Goal: Navigation & Orientation: Find specific page/section

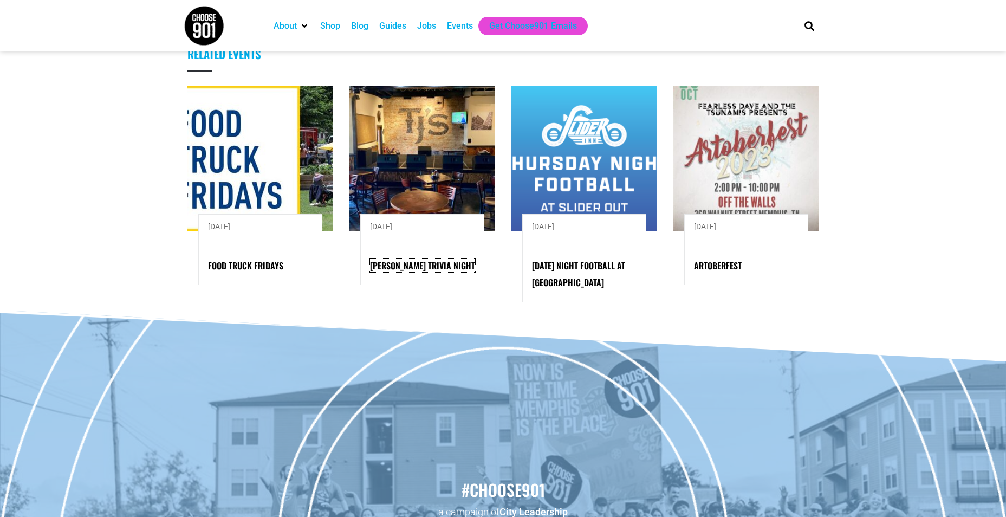
scroll to position [1029, 0]
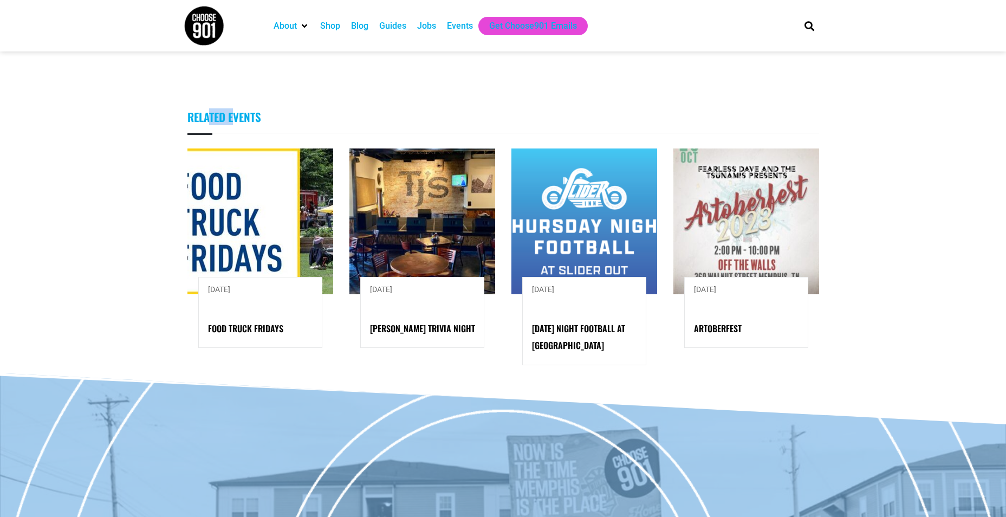
drag, startPoint x: 234, startPoint y: 138, endPoint x: 208, endPoint y: 126, distance: 28.1
click at [208, 126] on div "Related Events [DATE] Food Truck Fridays [DATE] [PERSON_NAME] Trivia Night" at bounding box center [502, 231] width 631 height 284
drag, startPoint x: 208, startPoint y: 126, endPoint x: 397, endPoint y: 77, distance: 195.3
click at [429, 25] on div "Jobs" at bounding box center [426, 25] width 19 height 13
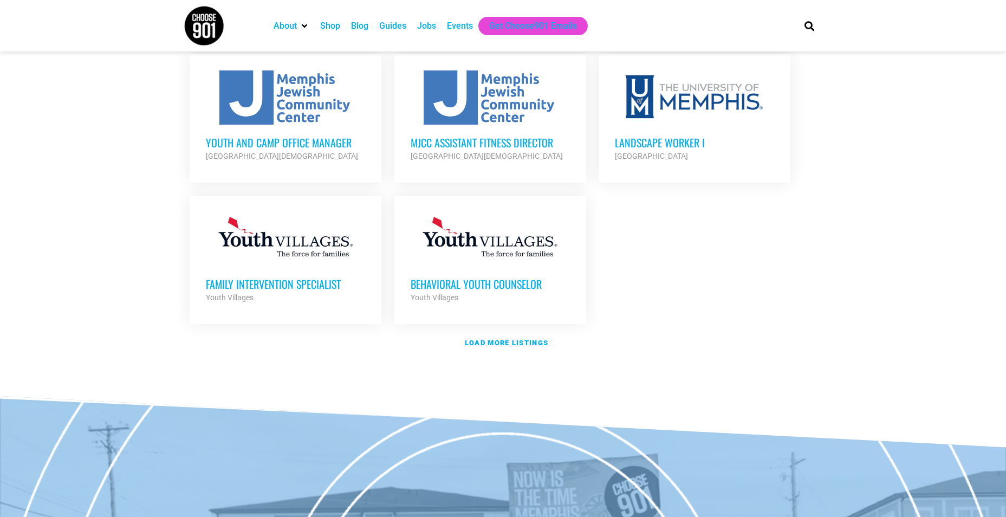
scroll to position [1246, 0]
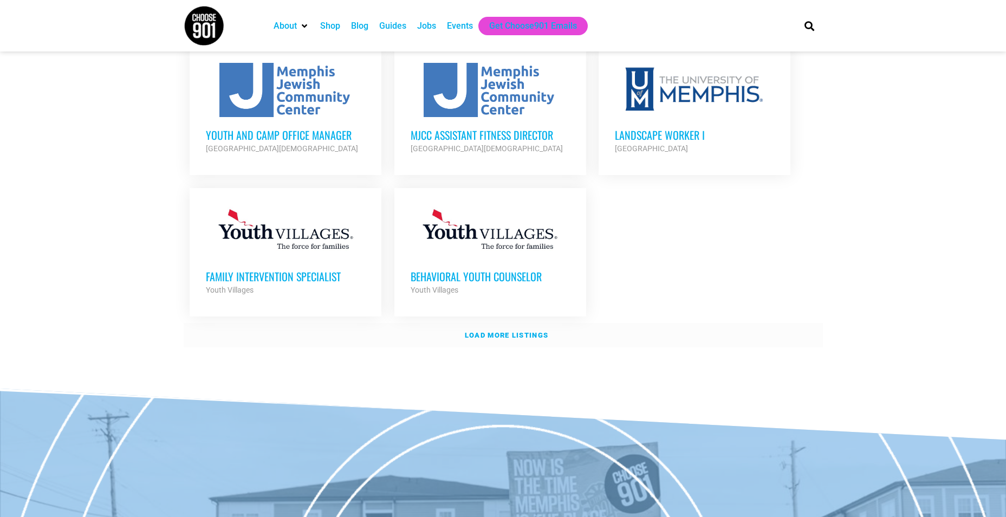
click at [488, 331] on strong "Load more listings" at bounding box center [506, 335] width 83 height 8
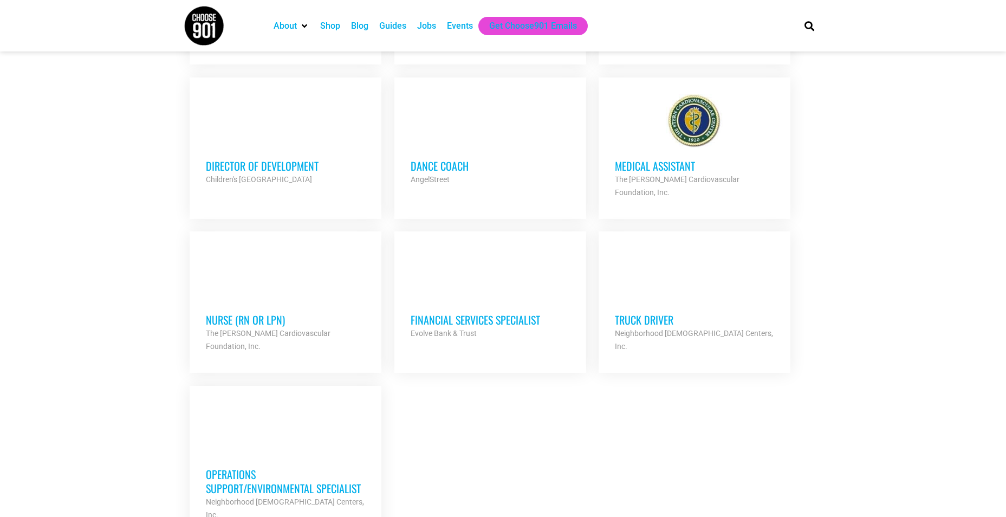
scroll to position [2166, 0]
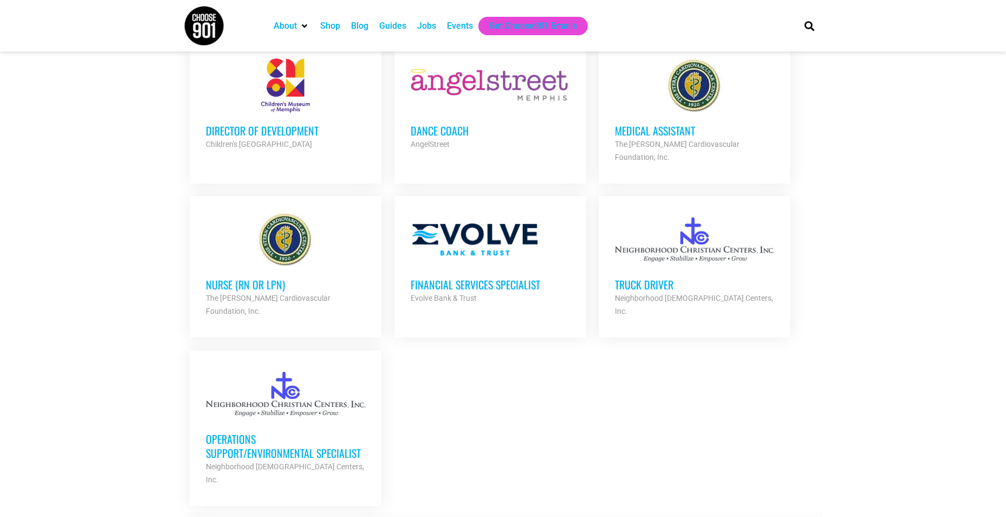
click at [393, 512] on link "Load more listings" at bounding box center [503, 524] width 639 height 25
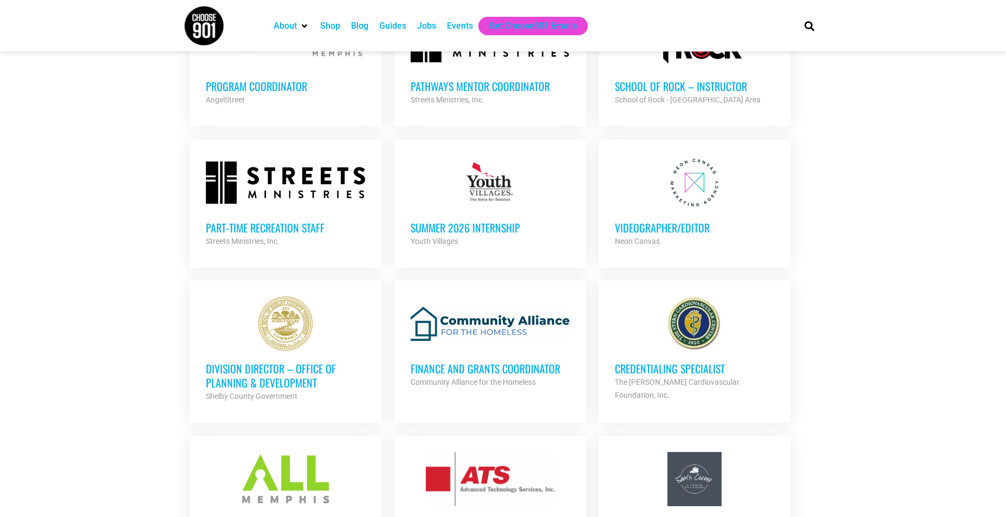
scroll to position [2762, 0]
